Goal: Browse casually

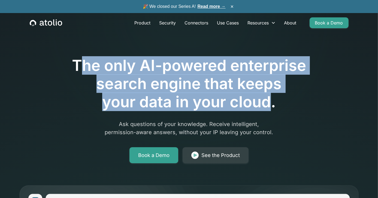
drag, startPoint x: 77, startPoint y: 62, endPoint x: 269, endPoint y: 106, distance: 197.1
click at [269, 106] on h1 "The only AI-powered enterprise search engine that keeps your data in your cloud." at bounding box center [189, 84] width 279 height 55
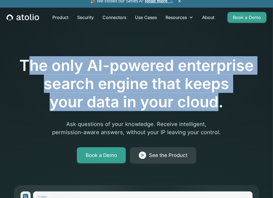
click at [85, 72] on h1 "The only AI-powered enterprise search engine that keeps your data in your cloud." at bounding box center [136, 84] width 245 height 55
click at [42, 65] on h1 "The only AI-powered enterprise search engine that keeps your data in your cloud." at bounding box center [136, 84] width 245 height 55
click at [24, 90] on h1 "The only AI-powered enterprise search engine that keeps your data in your cloud." at bounding box center [136, 84] width 245 height 55
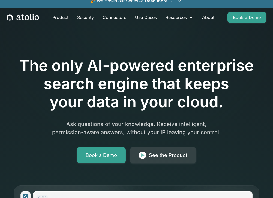
click at [258, 98] on h1 "The only AI-powered enterprise search engine that keeps your data in your cloud." at bounding box center [136, 84] width 245 height 55
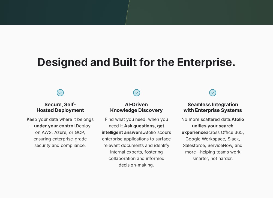
scroll to position [435, 0]
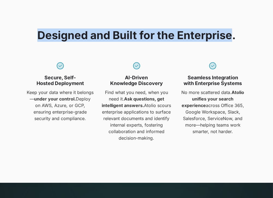
drag, startPoint x: 38, startPoint y: 33, endPoint x: 233, endPoint y: 40, distance: 194.8
click at [233, 40] on h2 "Designed and Built for the Enterprise." at bounding box center [136, 35] width 198 height 13
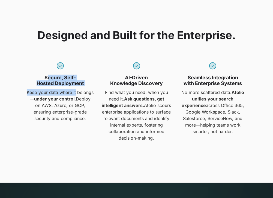
drag, startPoint x: 47, startPoint y: 79, endPoint x: 87, endPoint y: 91, distance: 42.4
click at [87, 91] on div "Secure, Self-Hosted Deployment Keep your data where it belongs— under your cont…" at bounding box center [60, 102] width 70 height 80
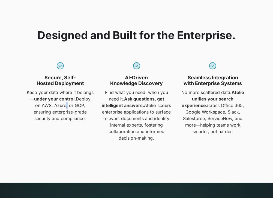
drag, startPoint x: 87, startPoint y: 91, endPoint x: 79, endPoint y: 108, distance: 19.0
click at [79, 108] on p "Keep your data where it belongs— under your control. Deploy on AWS, Azure, or G…" at bounding box center [60, 105] width 70 height 33
drag, startPoint x: 79, startPoint y: 108, endPoint x: 57, endPoint y: 102, distance: 21.9
click at [57, 102] on p "Keep your data where it belongs— under your control. Deploy on AWS, Azure, or G…" at bounding box center [60, 105] width 70 height 33
drag, startPoint x: 56, startPoint y: 98, endPoint x: 61, endPoint y: 106, distance: 9.0
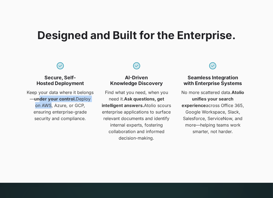
click at [61, 106] on p "Keep your data where it belongs— under your control. Deploy on AWS, Azure, or G…" at bounding box center [60, 105] width 70 height 33
drag, startPoint x: 61, startPoint y: 106, endPoint x: 45, endPoint y: 126, distance: 25.7
click at [45, 126] on div "Secure, Self-Hosted Deployment Keep your data where it belongs— under your cont…" at bounding box center [60, 102] width 70 height 80
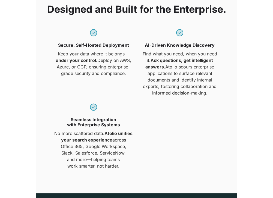
scroll to position [360, 0]
